Goal: Task Accomplishment & Management: Use online tool/utility

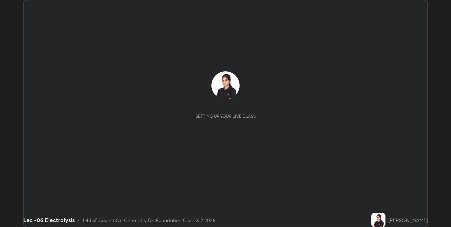
scroll to position [227, 450]
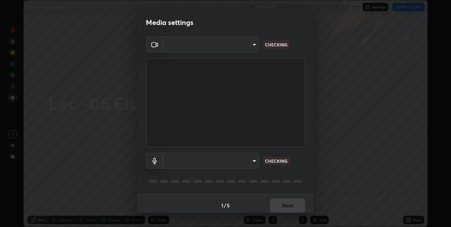
type input "e3e6fd13ef799cde5c9b7fe6f458d6ed022969fe6ce261ce3c0e119950d75ad9"
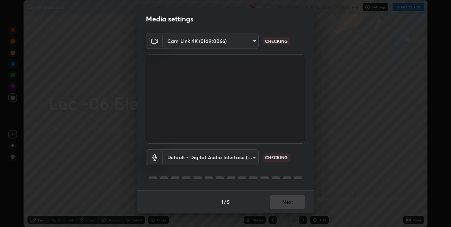
click at [250, 158] on body "Erase all Lec -06 Electrolysis Recording WAS SCHEDULED TO START AT 5:00 PM Sett…" at bounding box center [225, 113] width 451 height 227
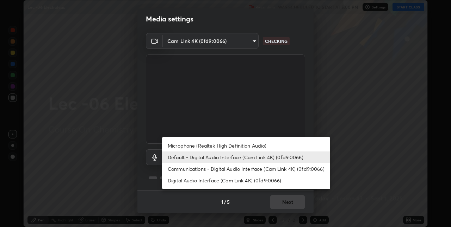
click at [268, 145] on li "Microphone (Realtek High Definition Audio)" at bounding box center [246, 146] width 168 height 12
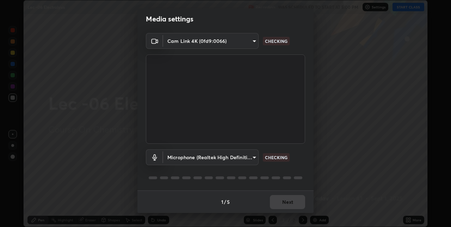
click at [251, 158] on body "Erase all Lec -06 Electrolysis Recording WAS SCHEDULED TO START AT 5:00 PM Sett…" at bounding box center [225, 113] width 451 height 227
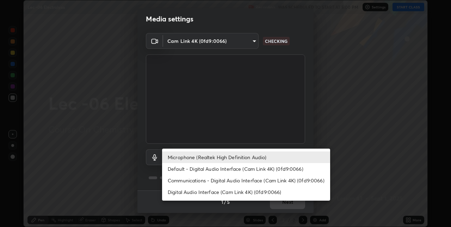
click at [232, 169] on li "Default - Digital Audio Interface (Cam Link 4K) (0fd9:0066)" at bounding box center [246, 169] width 168 height 12
type input "default"
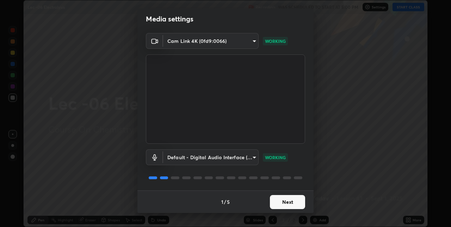
click at [290, 203] on button "Next" at bounding box center [287, 202] width 35 height 14
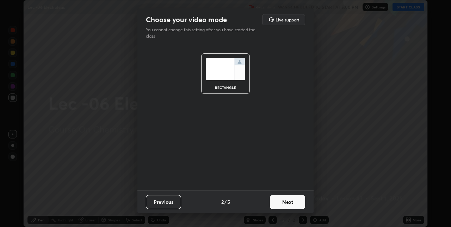
scroll to position [0, 0]
click at [294, 204] on button "Next" at bounding box center [287, 202] width 35 height 14
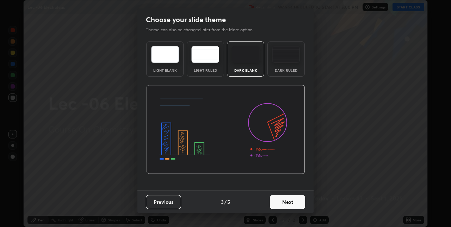
click at [295, 208] on button "Next" at bounding box center [287, 202] width 35 height 14
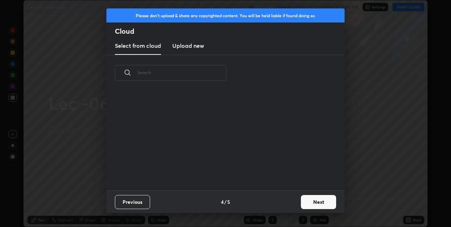
click at [306, 203] on button "Next" at bounding box center [318, 202] width 35 height 14
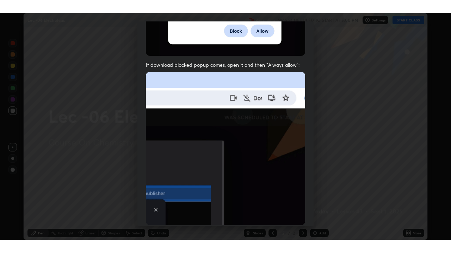
scroll to position [147, 0]
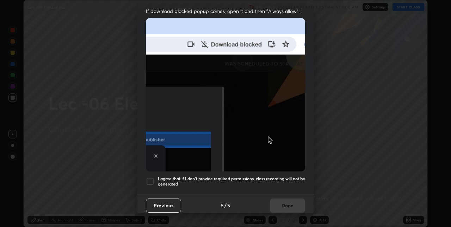
click at [152, 178] on div at bounding box center [150, 181] width 8 height 8
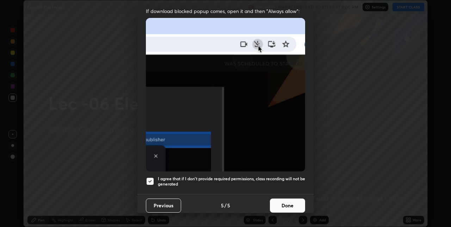
click at [291, 202] on button "Done" at bounding box center [287, 206] width 35 height 14
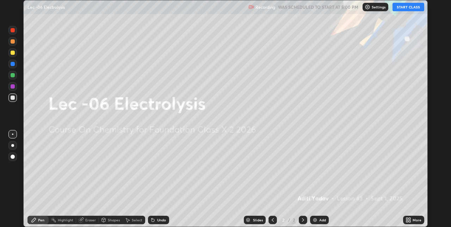
click at [417, 7] on button "START CLASS" at bounding box center [408, 7] width 32 height 8
click at [414, 218] on div "More" at bounding box center [413, 220] width 21 height 8
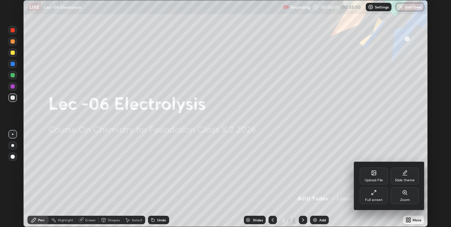
click at [378, 195] on div "Full screen" at bounding box center [373, 196] width 28 height 17
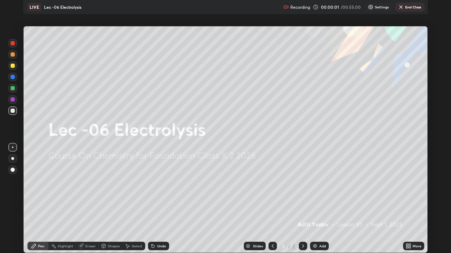
scroll to position [253, 451]
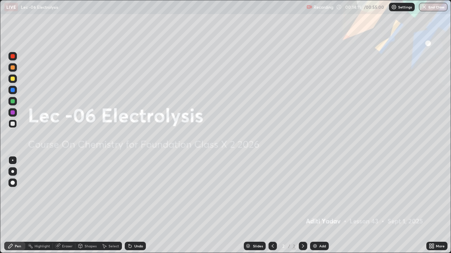
click at [320, 227] on div "Add" at bounding box center [322, 247] width 7 height 4
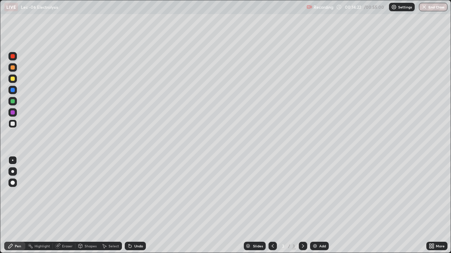
click at [14, 113] on div at bounding box center [13, 113] width 4 height 4
click at [11, 103] on div at bounding box center [13, 101] width 4 height 4
click at [10, 89] on div at bounding box center [12, 90] width 8 height 8
click at [12, 80] on div at bounding box center [13, 79] width 4 height 4
click at [14, 112] on div at bounding box center [13, 113] width 4 height 4
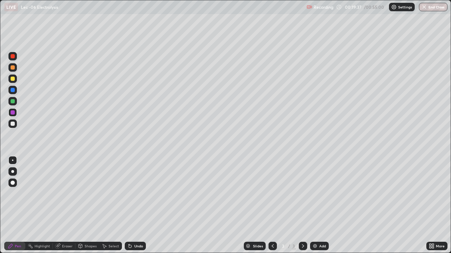
click at [138, 227] on div "Undo" at bounding box center [138, 247] width 9 height 4
click at [11, 93] on div at bounding box center [12, 90] width 8 height 8
click at [13, 102] on div at bounding box center [13, 101] width 4 height 4
click at [12, 82] on div at bounding box center [12, 79] width 8 height 8
click at [12, 71] on div at bounding box center [12, 67] width 8 height 8
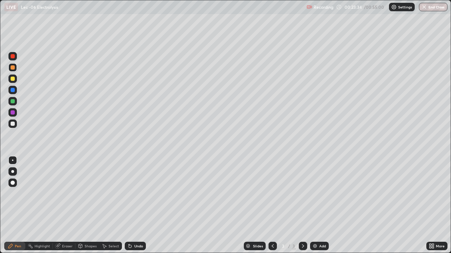
click at [317, 227] on div "Add" at bounding box center [319, 246] width 19 height 8
click at [272, 227] on icon at bounding box center [273, 247] width 6 height 6
click at [320, 227] on div "Add" at bounding box center [322, 247] width 7 height 4
click at [13, 103] on div at bounding box center [13, 101] width 4 height 4
click at [0, 208] on div "Setting up your live class" at bounding box center [225, 126] width 451 height 253
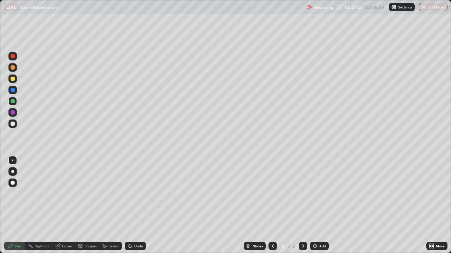
click at [0, 208] on div "Setting up your live class" at bounding box center [225, 126] width 451 height 253
click at [14, 115] on div at bounding box center [12, 112] width 8 height 8
click at [12, 102] on div at bounding box center [13, 101] width 4 height 4
click at [13, 79] on div at bounding box center [13, 79] width 4 height 4
click at [14, 89] on div at bounding box center [13, 90] width 4 height 4
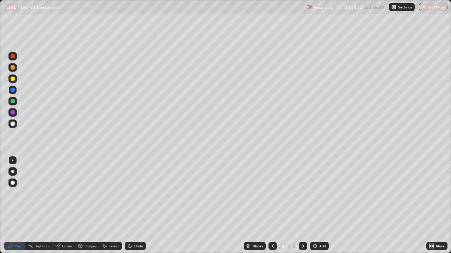
click at [13, 104] on div at bounding box center [12, 101] width 8 height 8
click at [13, 125] on div at bounding box center [13, 124] width 4 height 4
click at [318, 227] on div "Add" at bounding box center [319, 246] width 19 height 8
click at [13, 101] on div at bounding box center [13, 101] width 4 height 4
click at [18, 127] on div at bounding box center [12, 123] width 11 height 11
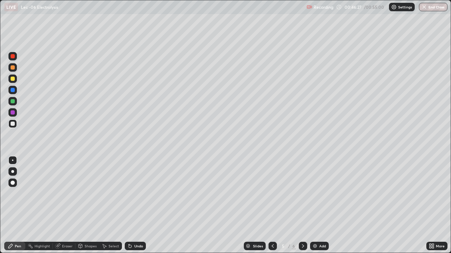
click at [14, 80] on div at bounding box center [13, 79] width 4 height 4
click at [15, 125] on div at bounding box center [12, 124] width 8 height 8
click at [319, 227] on div "Add" at bounding box center [322, 247] width 7 height 4
click at [12, 90] on div at bounding box center [13, 90] width 4 height 4
click at [13, 103] on div at bounding box center [13, 101] width 4 height 4
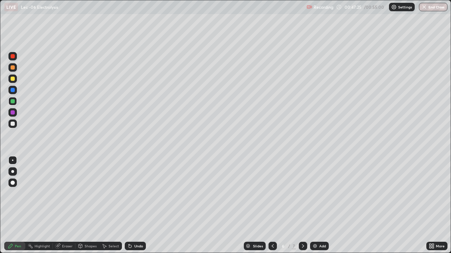
click at [5, 208] on div "Erase all" at bounding box center [12, 126] width 17 height 225
click at [11, 88] on div at bounding box center [13, 90] width 4 height 4
click at [11, 78] on div at bounding box center [13, 79] width 4 height 4
click at [13, 114] on div at bounding box center [13, 113] width 4 height 4
click at [14, 124] on div at bounding box center [13, 124] width 4 height 4
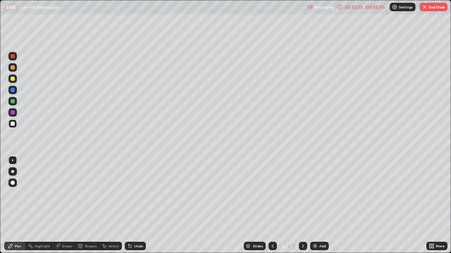
click at [144, 227] on div "Undo" at bounding box center [135, 246] width 21 height 8
click at [434, 9] on button "End Class" at bounding box center [433, 7] width 28 height 8
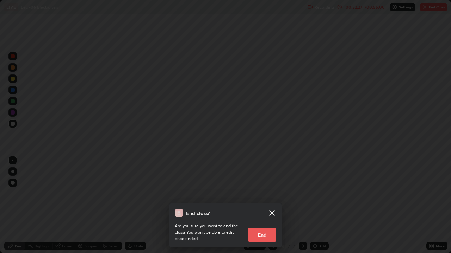
click at [266, 227] on button "End" at bounding box center [262, 235] width 28 height 14
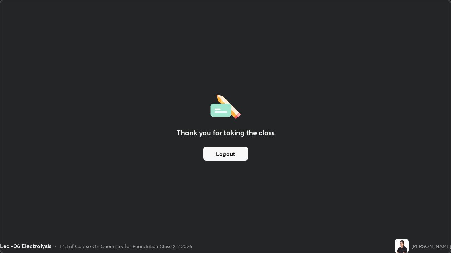
click at [224, 153] on button "Logout" at bounding box center [225, 154] width 45 height 14
